Goal: Task Accomplishment & Management: Manage account settings

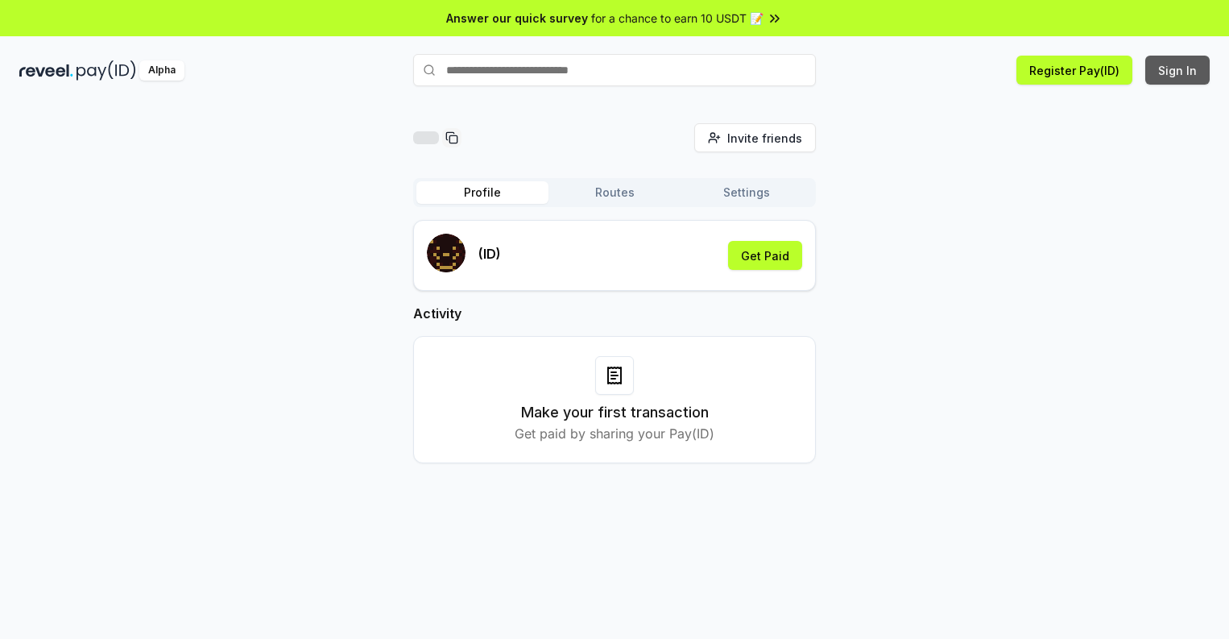
click at [1178, 70] on button "Sign In" at bounding box center [1177, 70] width 64 height 29
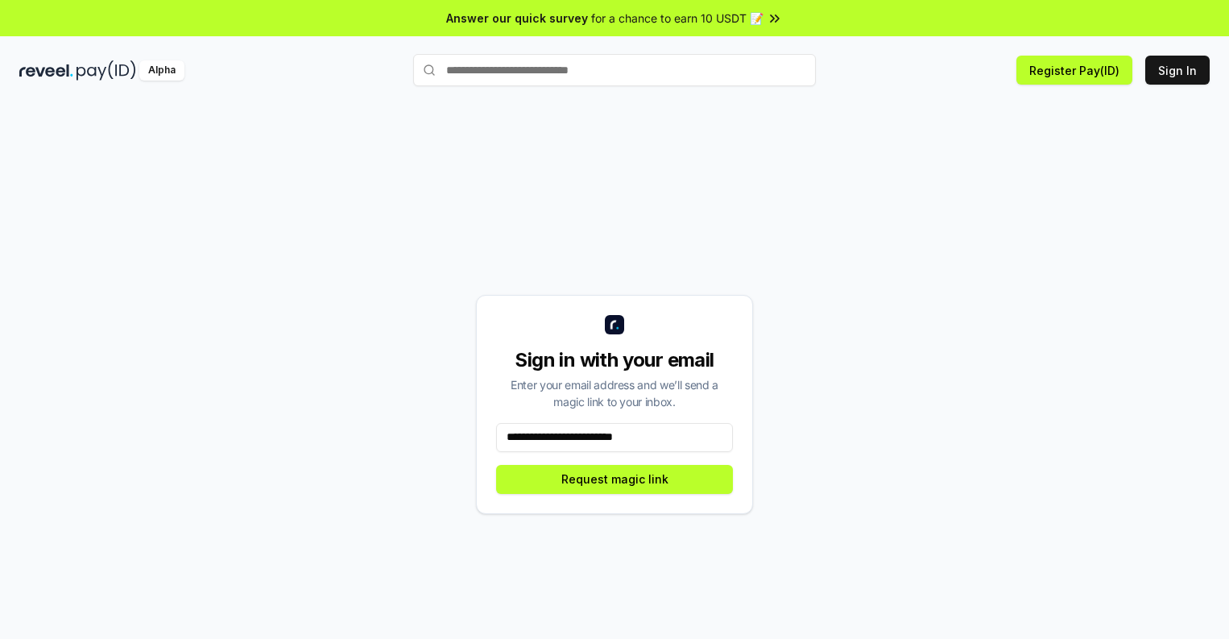
type input "**********"
click at [614, 478] on button "Request magic link" at bounding box center [614, 479] width 237 height 29
